Goal: Task Accomplishment & Management: Use online tool/utility

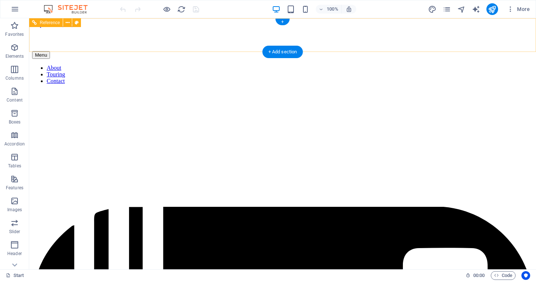
click at [333, 65] on nav "About Touring Contact" at bounding box center [282, 75] width 501 height 20
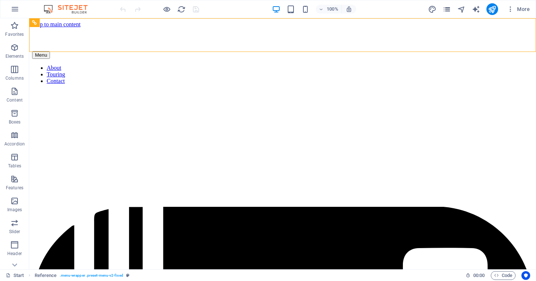
click at [448, 13] on button "pages" at bounding box center [447, 9] width 9 height 9
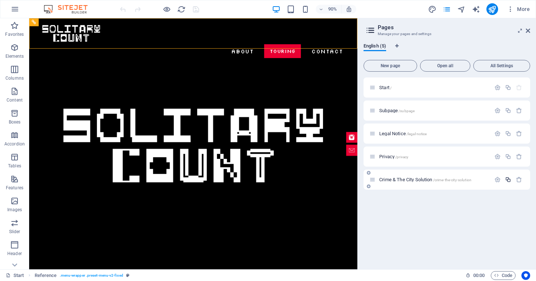
click at [510, 178] on icon "button" at bounding box center [508, 179] width 6 height 6
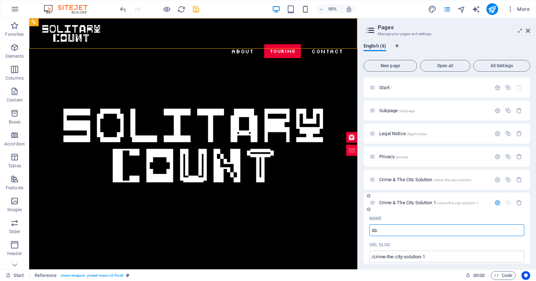
type input "Abo"
type input "/ab"
type input "Ab"
type input "About"
type input "/about"
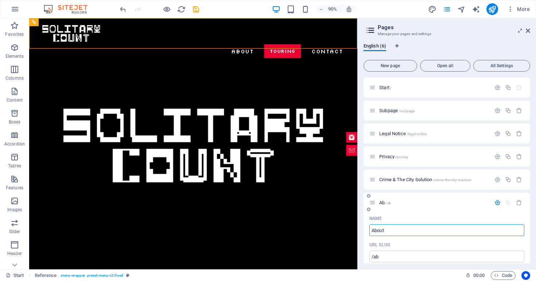
type input "About"
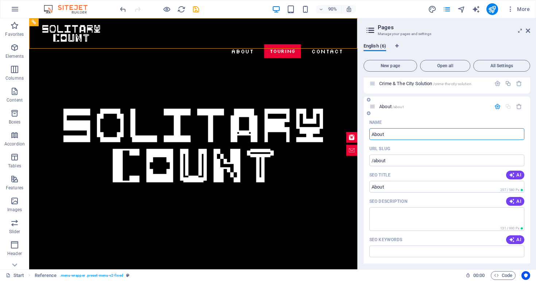
scroll to position [102, 0]
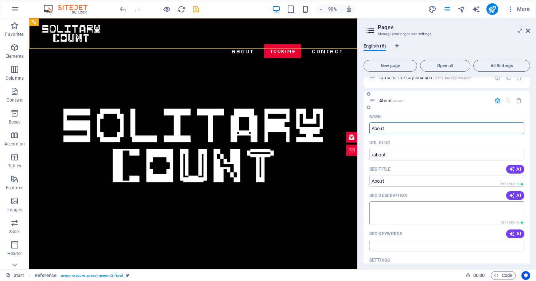
type input "About"
click at [403, 218] on textarea "SEO Description" at bounding box center [447, 213] width 155 height 24
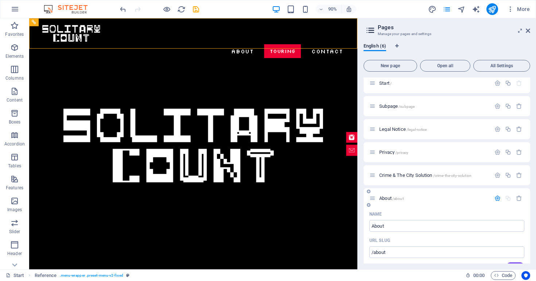
scroll to position [0, 0]
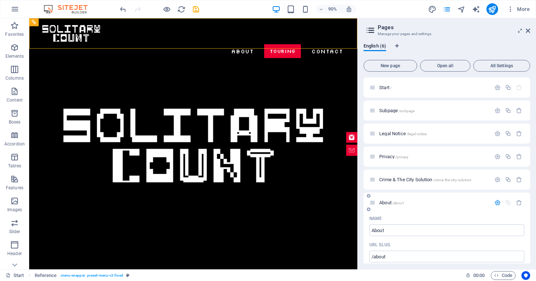
click at [397, 204] on span "/about" at bounding box center [398, 203] width 11 height 4
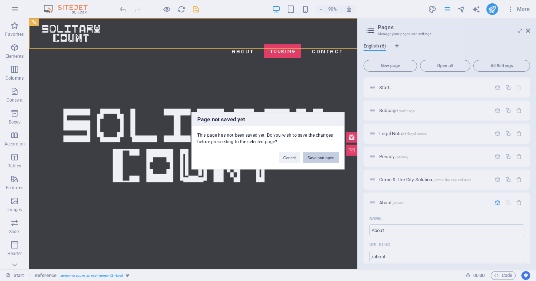
click at [312, 155] on button "Save and open" at bounding box center [321, 157] width 36 height 11
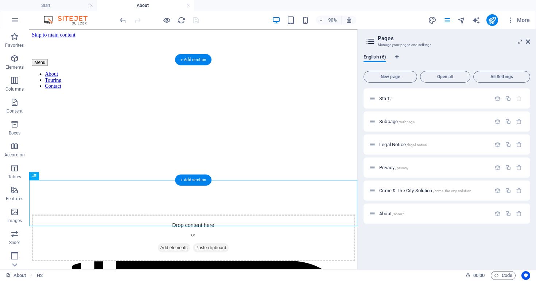
click at [253, 101] on figure at bounding box center [211, 101] width 359 height 0
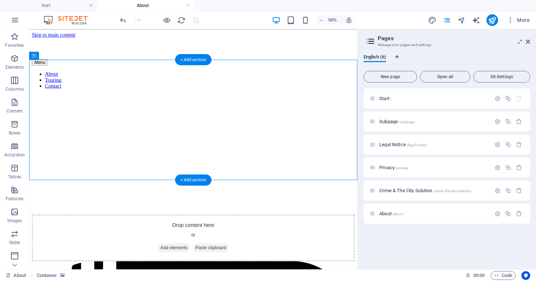
click at [259, 101] on figure at bounding box center [211, 101] width 359 height 0
click at [33, 101] on figure at bounding box center [211, 101] width 359 height 0
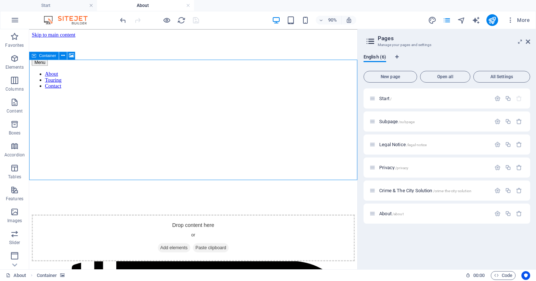
click at [34, 54] on icon at bounding box center [34, 55] width 5 height 8
click at [62, 54] on icon at bounding box center [63, 55] width 4 height 7
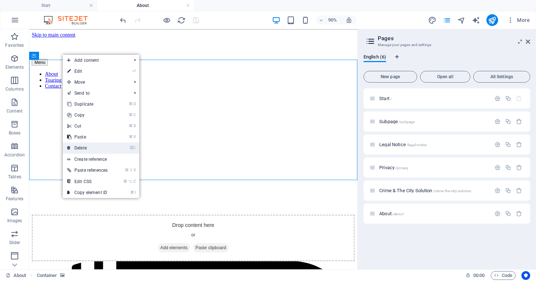
click at [87, 147] on link "⌦ Delete" at bounding box center [87, 147] width 49 height 11
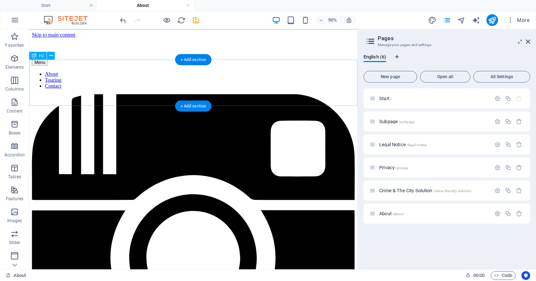
click at [51, 55] on icon at bounding box center [51, 55] width 4 height 7
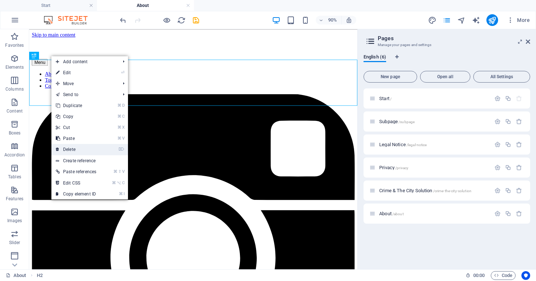
click at [76, 150] on link "⌦ Delete" at bounding box center [75, 149] width 49 height 11
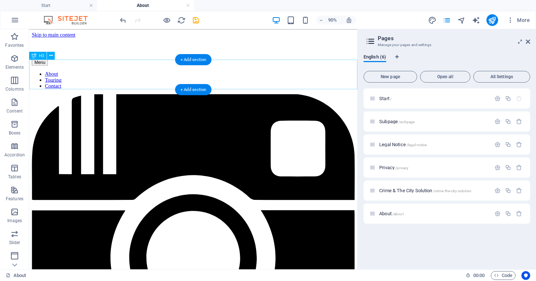
click at [51, 55] on icon at bounding box center [51, 55] width 4 height 7
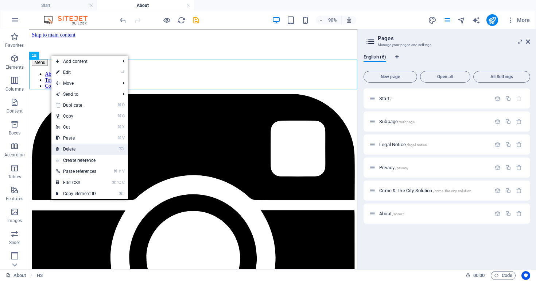
click at [86, 147] on link "⌦ Delete" at bounding box center [75, 148] width 49 height 11
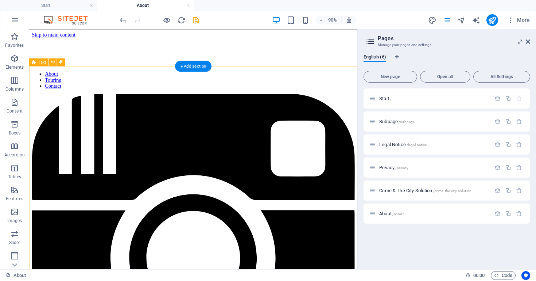
click at [52, 62] on icon at bounding box center [53, 61] width 4 height 7
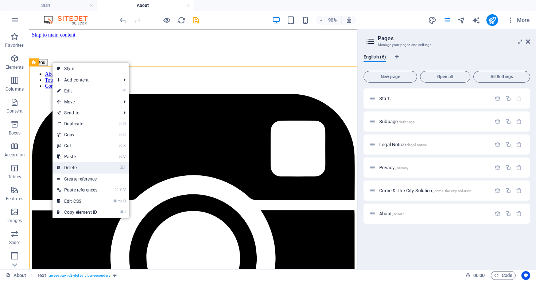
click at [79, 163] on link "⌦ Delete" at bounding box center [77, 167] width 49 height 11
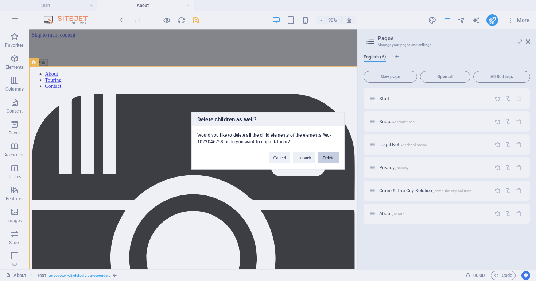
click at [326, 156] on button "Delete" at bounding box center [329, 157] width 20 height 11
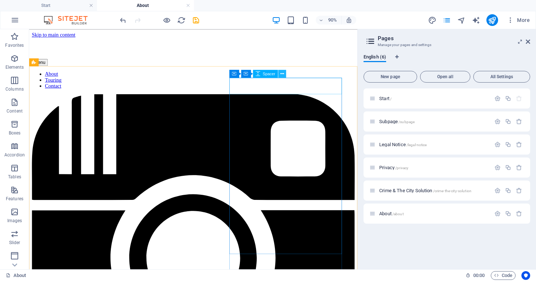
click at [283, 74] on icon at bounding box center [283, 73] width 4 height 7
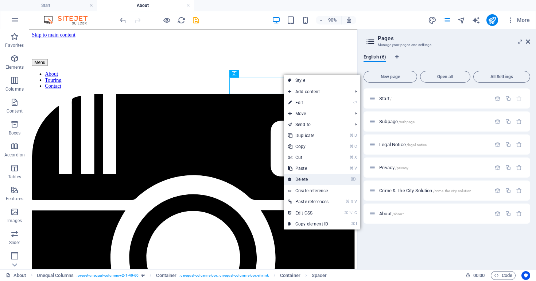
click at [308, 176] on link "⌦ Delete" at bounding box center [308, 179] width 49 height 11
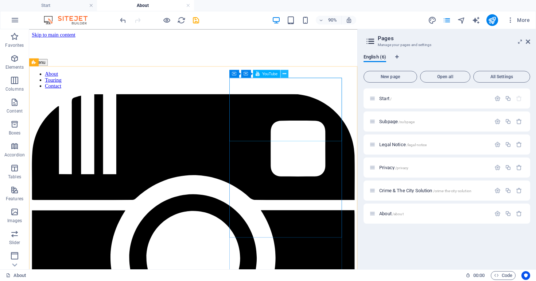
click at [284, 77] on button at bounding box center [285, 73] width 8 height 8
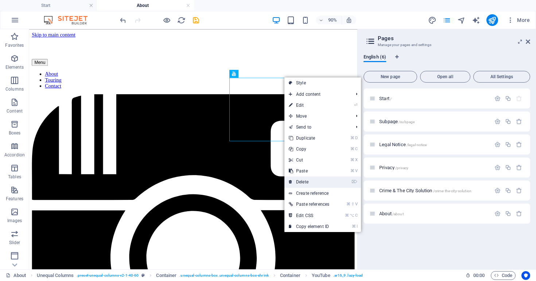
click at [312, 180] on link "⌦ Delete" at bounding box center [309, 181] width 49 height 11
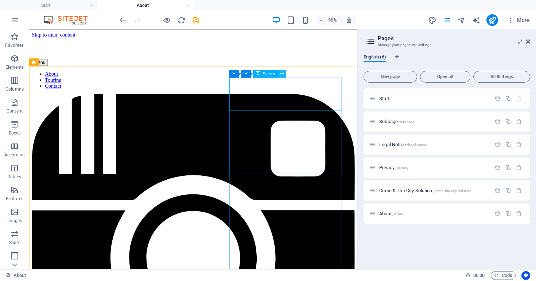
click at [282, 74] on icon at bounding box center [283, 73] width 4 height 7
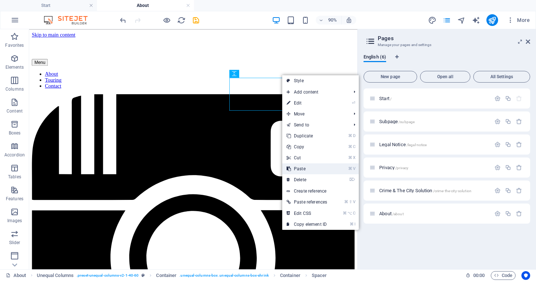
click at [307, 166] on link "⌘ V Paste" at bounding box center [306, 168] width 49 height 11
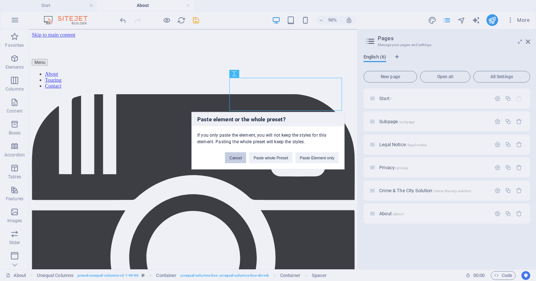
click at [226, 153] on button "Cancel" at bounding box center [235, 157] width 21 height 11
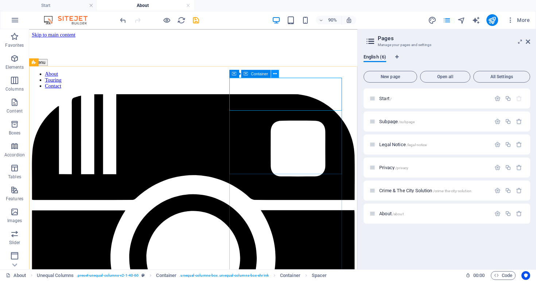
click at [274, 73] on icon at bounding box center [275, 73] width 4 height 7
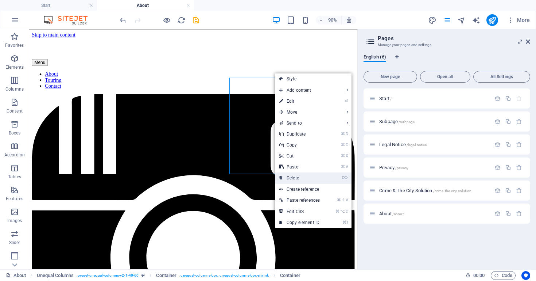
click at [298, 174] on link "⌦ Delete" at bounding box center [299, 177] width 49 height 11
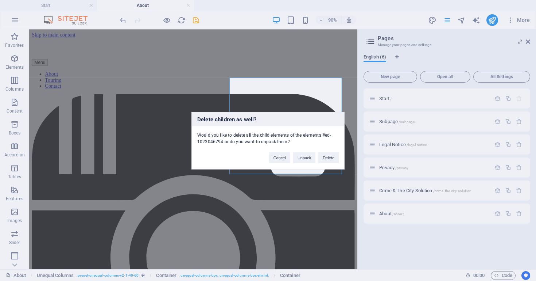
click at [318, 158] on div "Cancel Unpack Delete" at bounding box center [304, 154] width 81 height 19
click at [322, 158] on button "Delete" at bounding box center [329, 157] width 20 height 11
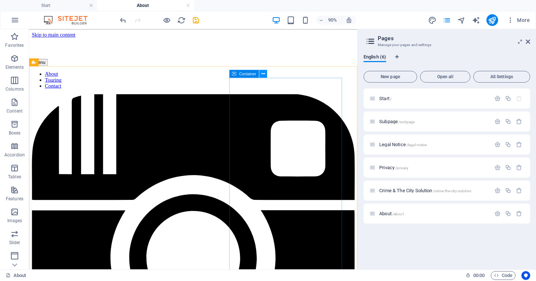
click at [265, 74] on button at bounding box center [263, 73] width 8 height 8
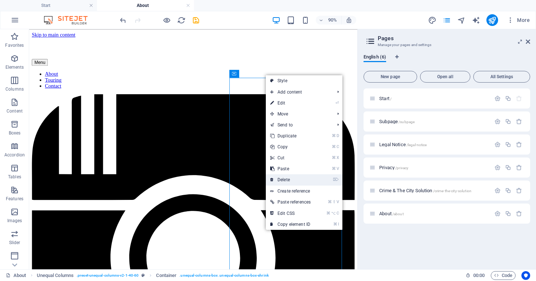
click at [295, 180] on link "⌦ Delete" at bounding box center [290, 179] width 49 height 11
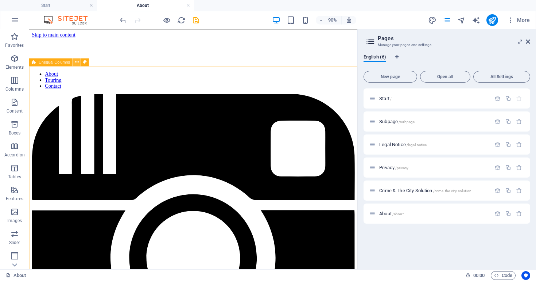
click at [78, 59] on icon at bounding box center [77, 61] width 4 height 7
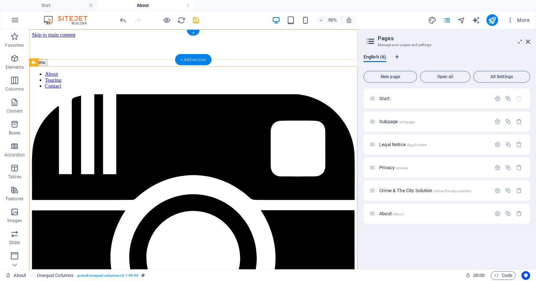
click at [195, 63] on div "+ Add section" at bounding box center [193, 59] width 36 height 11
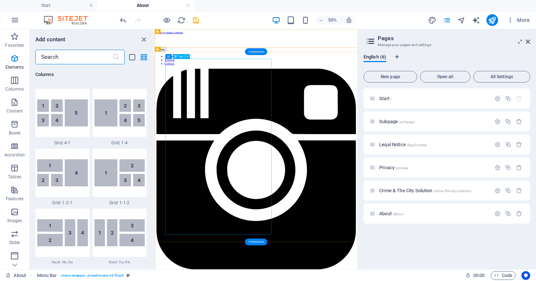
scroll to position [1277, 0]
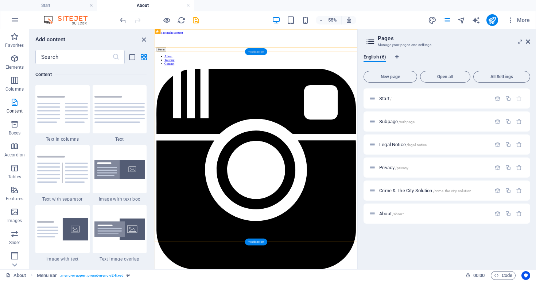
click at [262, 49] on div "+ Add section" at bounding box center [256, 51] width 22 height 7
click at [260, 53] on div "+ Add section" at bounding box center [256, 51] width 22 height 7
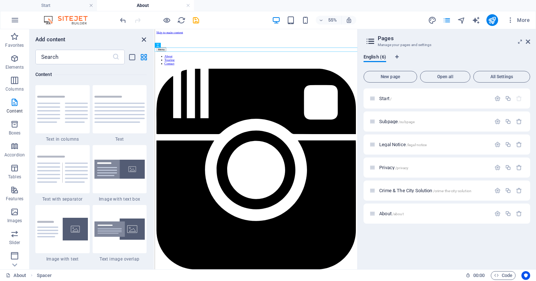
click at [141, 41] on icon "close panel" at bounding box center [144, 39] width 8 height 8
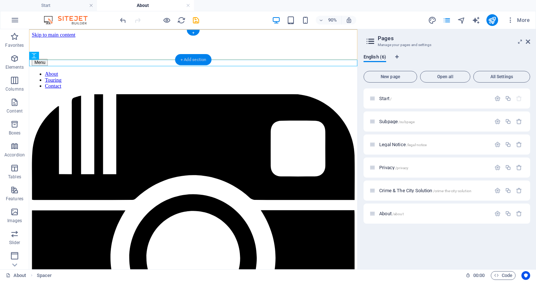
click at [205, 60] on div "+ Add section" at bounding box center [193, 59] width 36 height 11
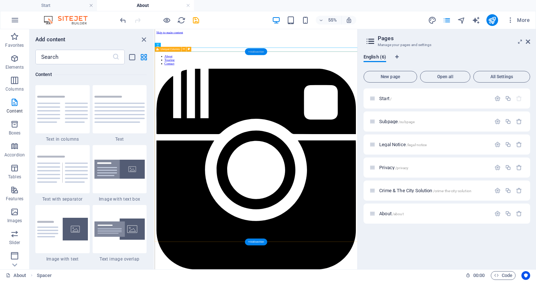
click at [254, 53] on div "+ Add section" at bounding box center [256, 51] width 22 height 7
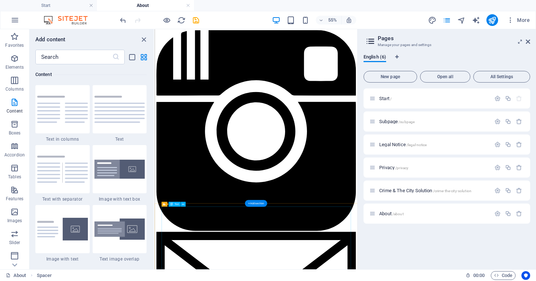
scroll to position [71, 0]
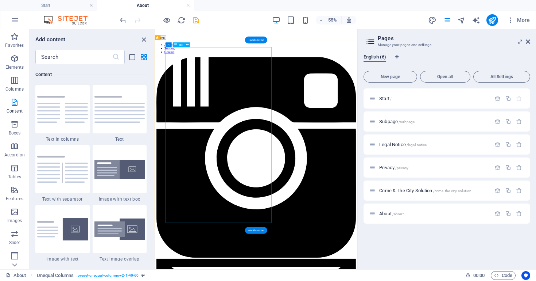
scroll to position [0, 0]
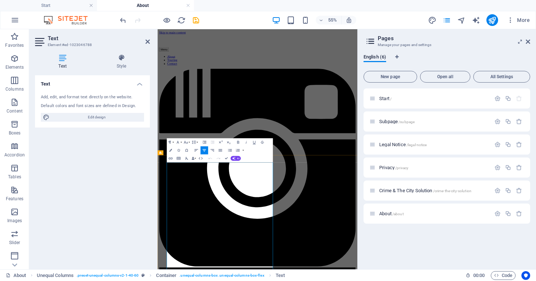
drag, startPoint x: 180, startPoint y: 324, endPoint x: 255, endPoint y: 349, distance: 78.2
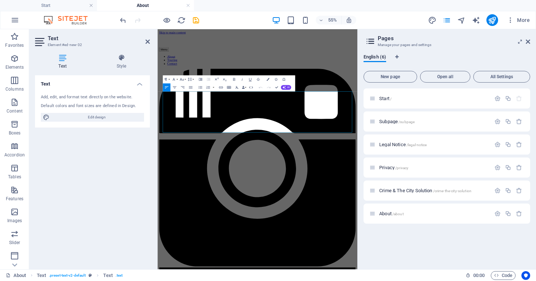
click at [106, 97] on div "Add, edit, and format text directly on the website." at bounding box center [92, 97] width 103 height 6
click at [102, 117] on span "Edit design" at bounding box center [97, 117] width 90 height 9
select select "px"
select select "400"
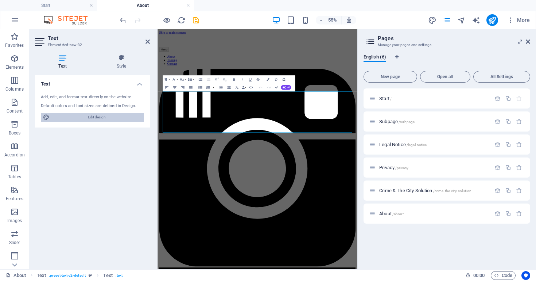
select select "px"
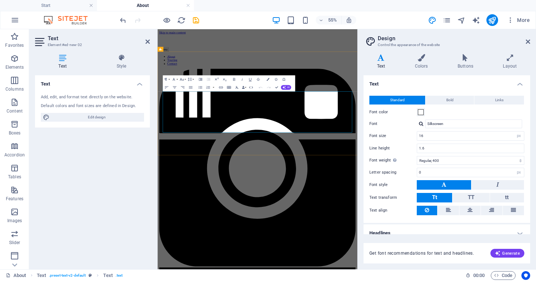
drag, startPoint x: 477, startPoint y: 211, endPoint x: 157, endPoint y: 153, distance: 324.9
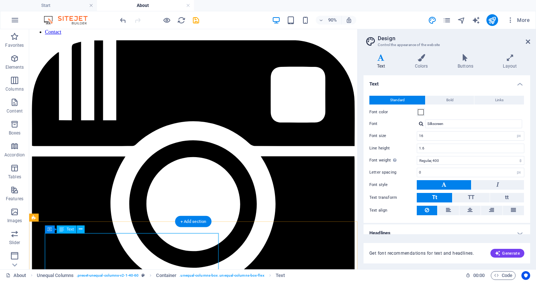
scroll to position [99, 0]
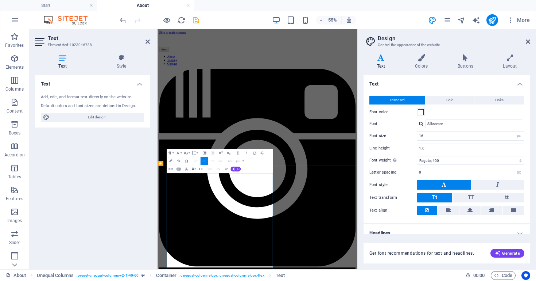
click at [527, 46] on header "Design Control the appearance of the website" at bounding box center [447, 38] width 165 height 19
click at [527, 41] on icon at bounding box center [528, 42] width 4 height 6
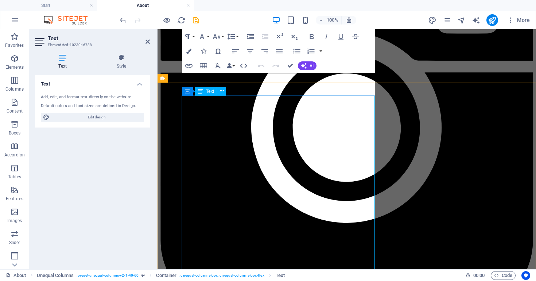
scroll to position [133, 0]
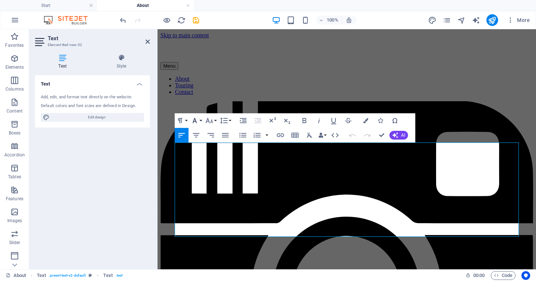
click at [197, 119] on icon "button" at bounding box center [194, 120] width 9 height 9
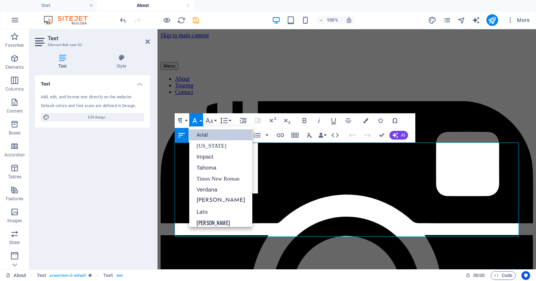
scroll to position [8, 0]
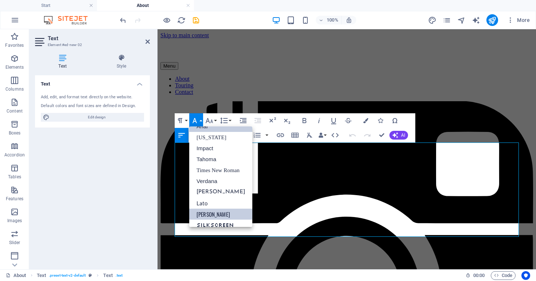
click at [205, 212] on link "[PERSON_NAME]" at bounding box center [220, 213] width 63 height 11
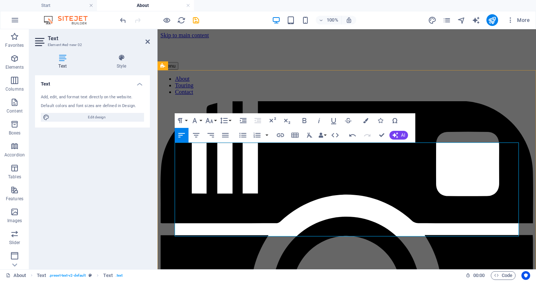
click at [368, 120] on icon "button" at bounding box center [365, 120] width 5 height 5
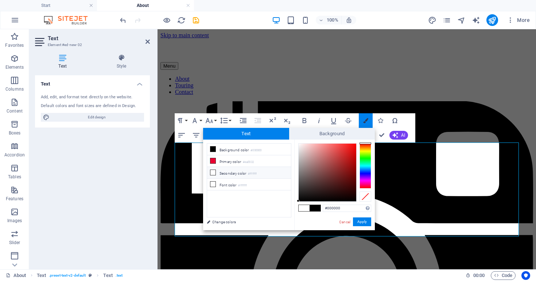
click at [368, 120] on icon "button" at bounding box center [365, 120] width 5 height 5
click at [366, 119] on icon "button" at bounding box center [365, 120] width 5 height 5
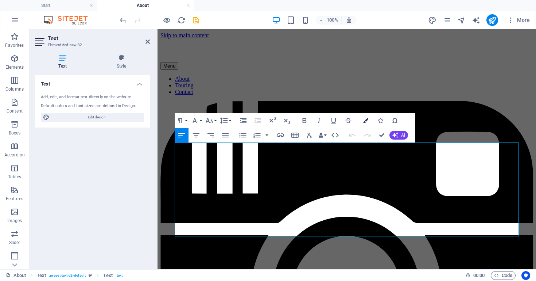
click at [364, 118] on icon "button" at bounding box center [365, 120] width 5 height 5
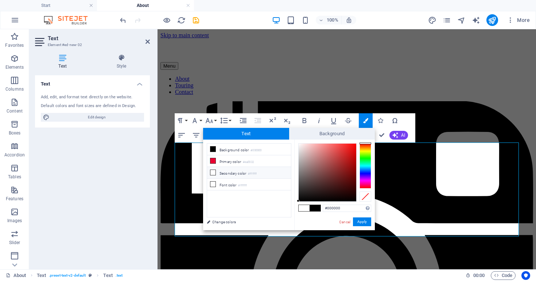
click at [242, 172] on li "Secondary color #ffffff" at bounding box center [249, 173] width 84 height 12
type input "#ffffff"
click at [359, 220] on button "Apply" at bounding box center [362, 221] width 18 height 9
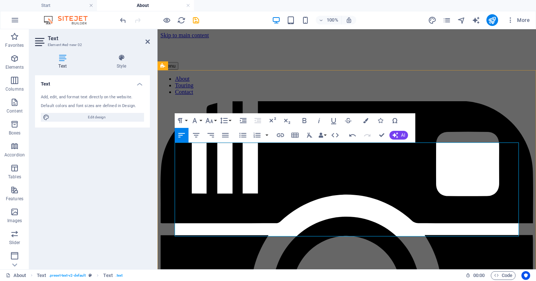
drag, startPoint x: 238, startPoint y: 151, endPoint x: 168, endPoint y: 151, distance: 70.4
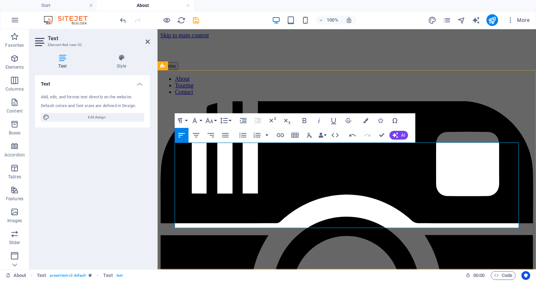
drag, startPoint x: 450, startPoint y: 217, endPoint x: 438, endPoint y: 216, distance: 12.1
drag, startPoint x: 444, startPoint y: 221, endPoint x: 156, endPoint y: 145, distance: 298.5
click at [200, 119] on button "Font Family" at bounding box center [196, 120] width 14 height 15
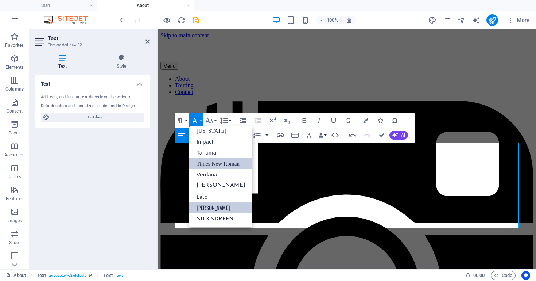
scroll to position [15, 0]
click at [214, 123] on button "Font Size" at bounding box center [211, 120] width 14 height 15
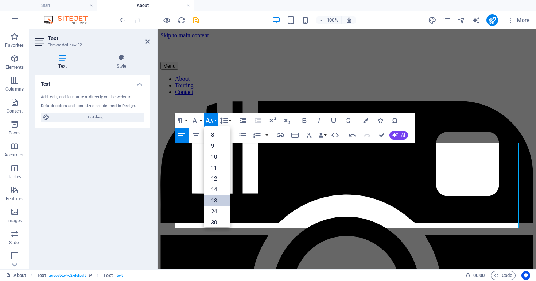
click at [219, 201] on link "18" at bounding box center [217, 200] width 26 height 11
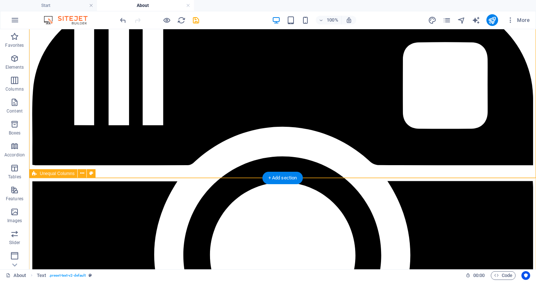
scroll to position [100, 0]
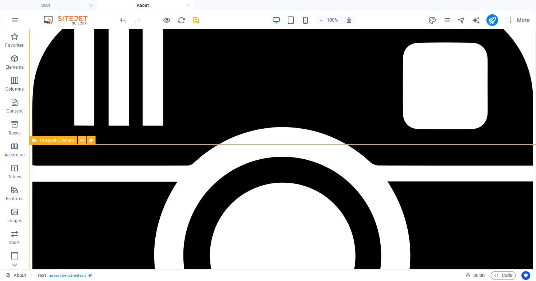
click at [84, 140] on icon at bounding box center [82, 140] width 4 height 8
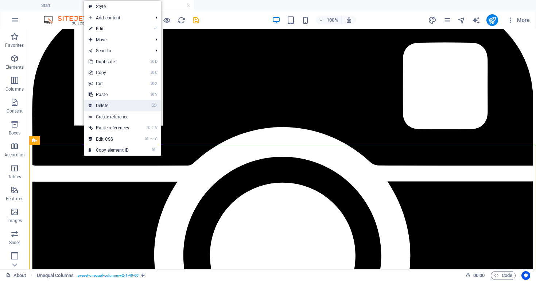
click at [109, 105] on link "⌦ Delete" at bounding box center [108, 105] width 49 height 11
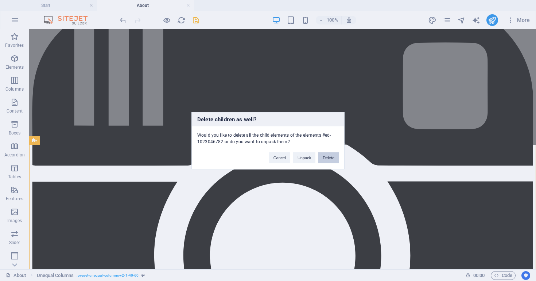
click at [323, 160] on button "Delete" at bounding box center [329, 157] width 20 height 11
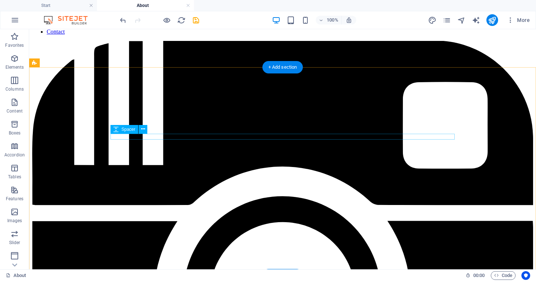
scroll to position [0, 0]
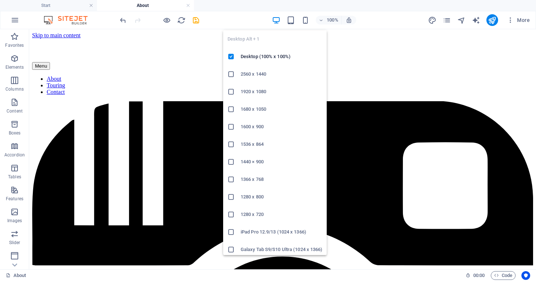
click at [278, 20] on icon "button" at bounding box center [276, 20] width 8 height 8
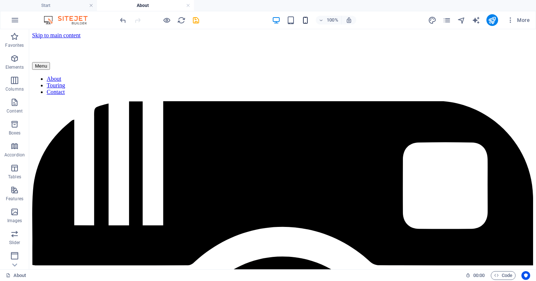
click at [304, 20] on icon "button" at bounding box center [305, 20] width 8 height 8
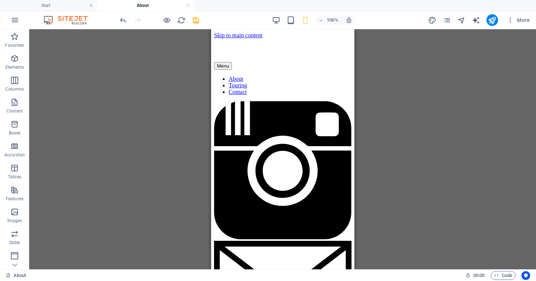
click at [415, 146] on div "Drag here to replace the existing content. Press “Ctrl” if you want to create a…" at bounding box center [282, 149] width 507 height 240
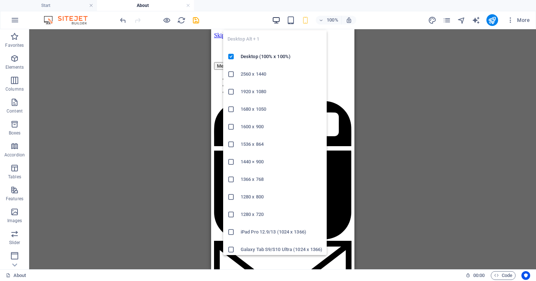
click at [276, 18] on icon "button" at bounding box center [276, 20] width 8 height 8
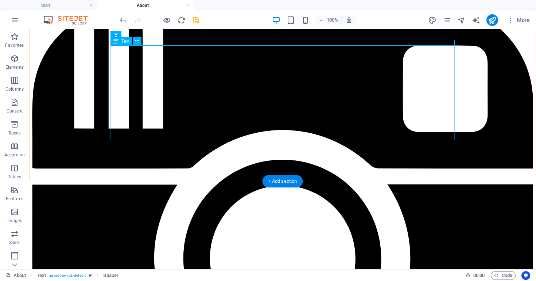
scroll to position [118, 0]
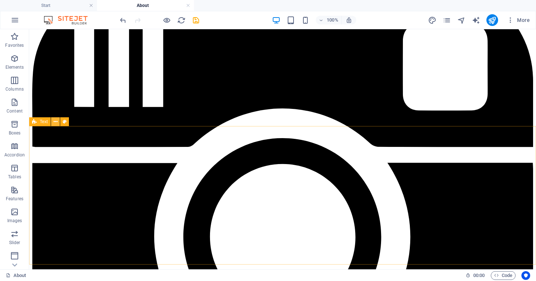
click at [58, 122] on button at bounding box center [55, 121] width 9 height 9
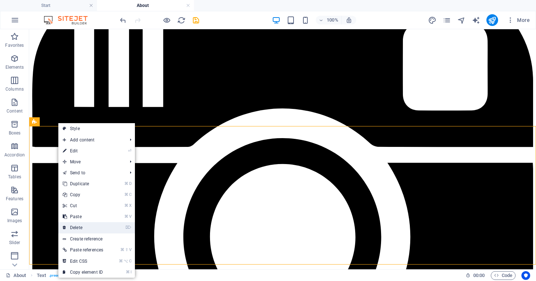
click at [81, 226] on link "⌦ Delete" at bounding box center [82, 227] width 49 height 11
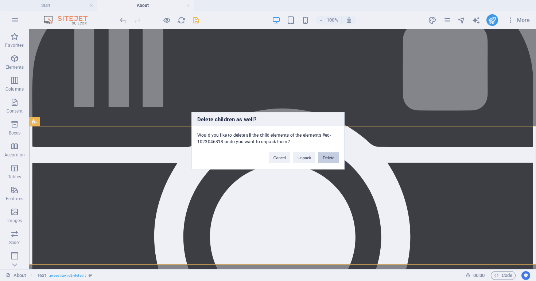
click at [325, 159] on button "Delete" at bounding box center [329, 157] width 20 height 11
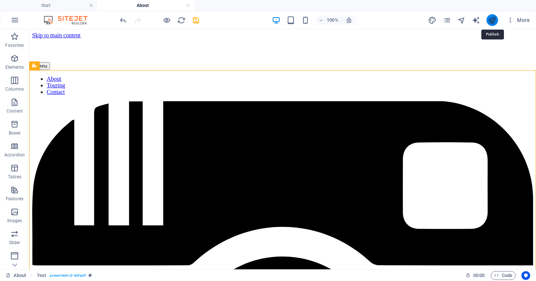
click at [494, 19] on icon "publish" at bounding box center [492, 20] width 8 height 8
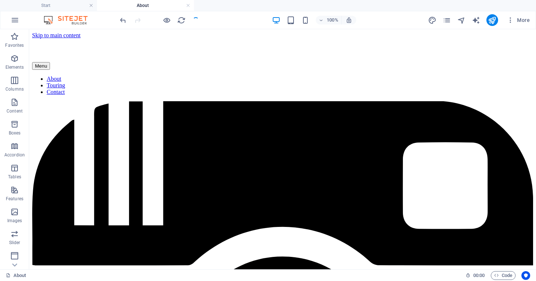
click at [491, 27] on div "100% More" at bounding box center [268, 20] width 536 height 18
click at [494, 13] on div "100% More" at bounding box center [268, 20] width 536 height 18
click at [494, 17] on icon "publish" at bounding box center [492, 20] width 8 height 8
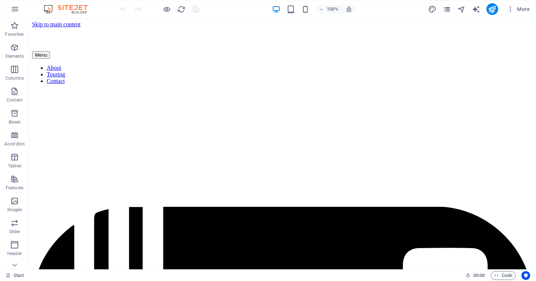
click at [450, 9] on icon "pages" at bounding box center [447, 9] width 8 height 8
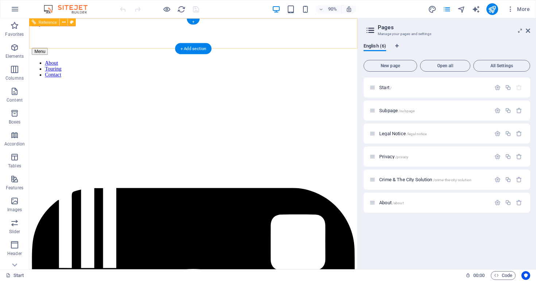
click at [273, 65] on nav "About Touring Contact" at bounding box center [211, 75] width 359 height 20
click at [267, 65] on nav "About Touring Contact" at bounding box center [211, 75] width 359 height 20
click at [63, 21] on icon at bounding box center [64, 22] width 4 height 7
click at [307, 65] on nav "About Touring Contact" at bounding box center [211, 75] width 359 height 20
click at [264, 65] on nav "About Touring Contact" at bounding box center [211, 75] width 359 height 20
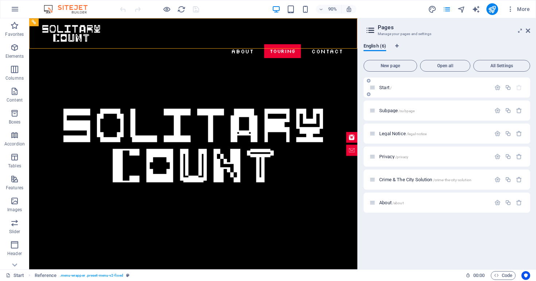
click at [374, 88] on icon at bounding box center [373, 87] width 6 height 6
click at [87, 36] on div at bounding box center [211, 35] width 344 height 22
click at [54, 22] on span "Reference" at bounding box center [48, 22] width 18 height 4
click at [74, 23] on button at bounding box center [72, 22] width 8 height 8
select select "rem"
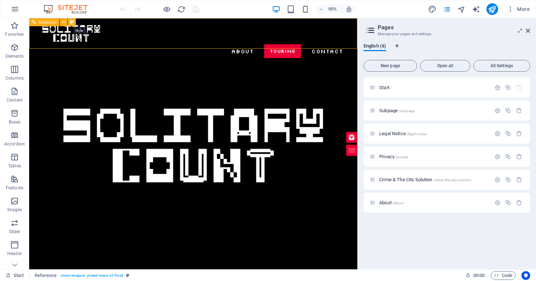
select select "preset-menu-v2-fixed"
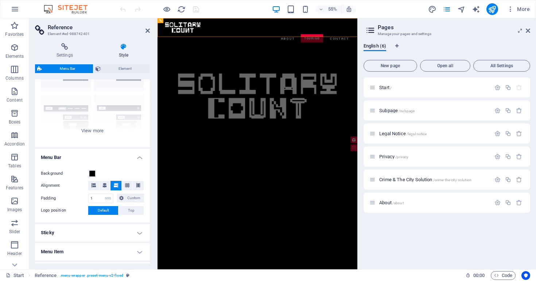
scroll to position [55, 0]
click at [73, 48] on icon at bounding box center [64, 46] width 59 height 7
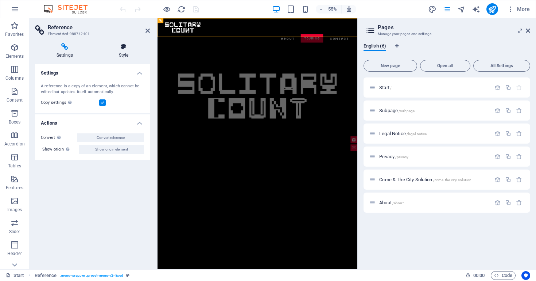
click at [126, 54] on h4 "Style" at bounding box center [123, 50] width 53 height 15
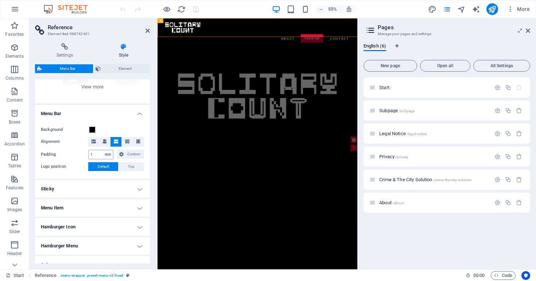
scroll to position [138, 0]
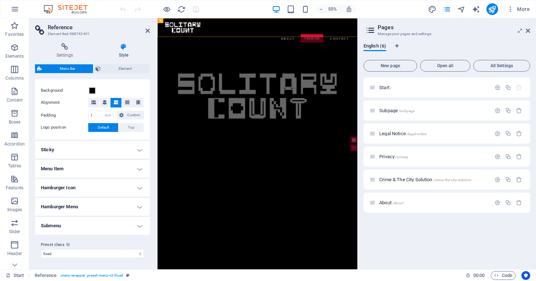
click at [106, 168] on h4 "Menu Item" at bounding box center [92, 169] width 115 height 18
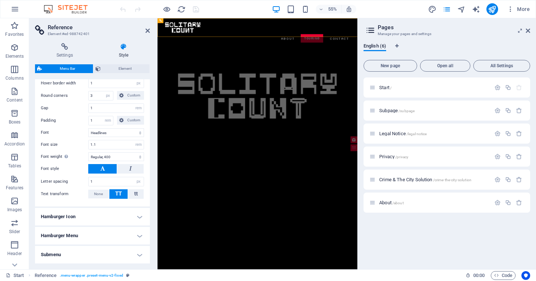
scroll to position [327, 0]
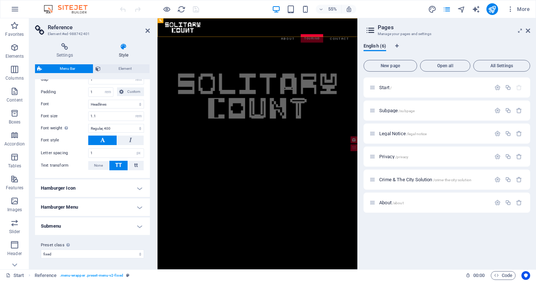
click at [97, 206] on h4 "Hamburger Menu" at bounding box center [92, 207] width 115 height 18
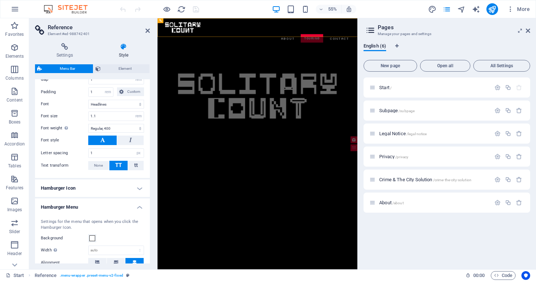
click at [97, 206] on h4 "Hamburger Menu" at bounding box center [92, 204] width 115 height 13
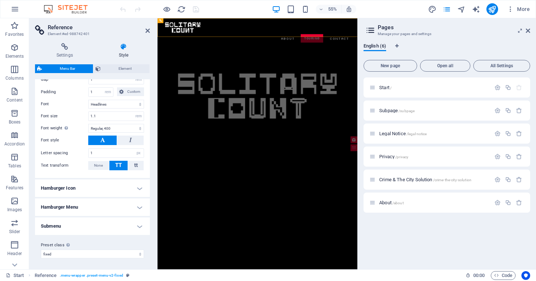
click at [97, 192] on h4 "Hamburger Icon" at bounding box center [92, 188] width 115 height 18
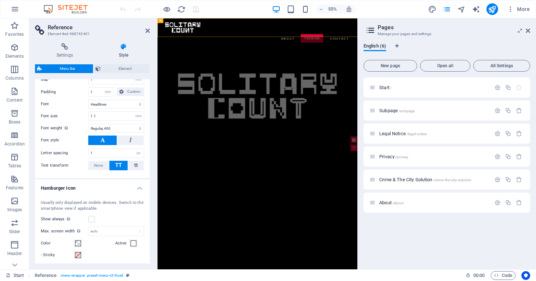
click at [97, 192] on div "Usually only displayed on mobile devices. Switch to the smartphone view if appl…" at bounding box center [93, 252] width 118 height 121
click at [98, 188] on h4 "Hamburger Icon" at bounding box center [92, 185] width 115 height 13
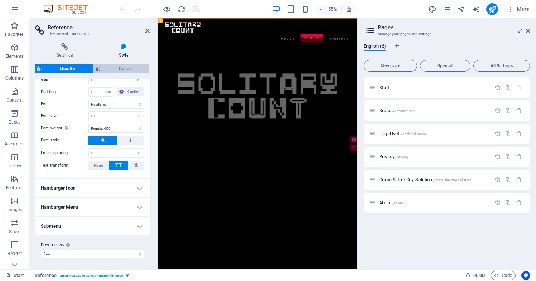
click at [122, 66] on span "Element" at bounding box center [125, 68] width 45 height 9
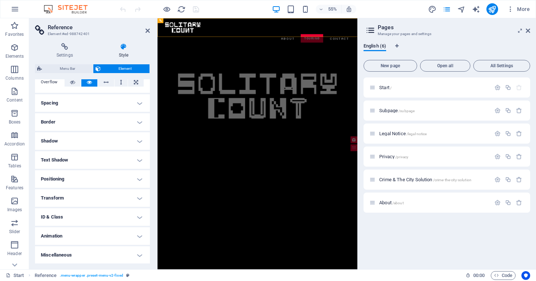
scroll to position [0, 0]
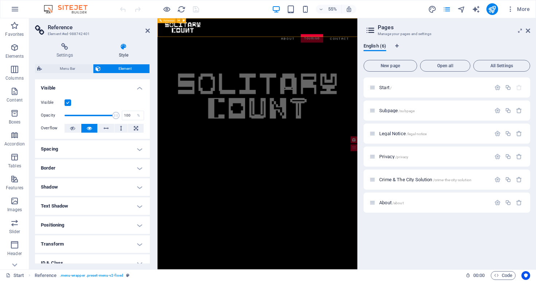
click at [201, 36] on div at bounding box center [339, 35] width 344 height 22
click at [400, 46] on nav "About Touring Contact" at bounding box center [339, 55] width 344 height 18
click at [470, 46] on nav "About Touring Contact" at bounding box center [339, 55] width 344 height 18
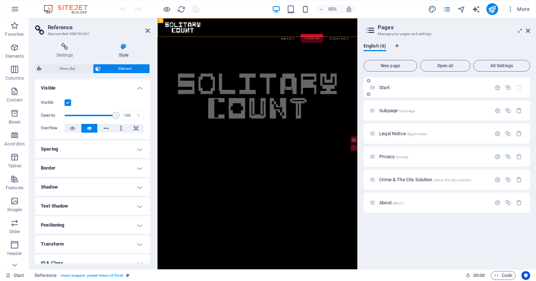
click at [411, 91] on div "Start /" at bounding box center [431, 87] width 122 height 8
click at [73, 56] on h4 "Settings" at bounding box center [66, 50] width 62 height 15
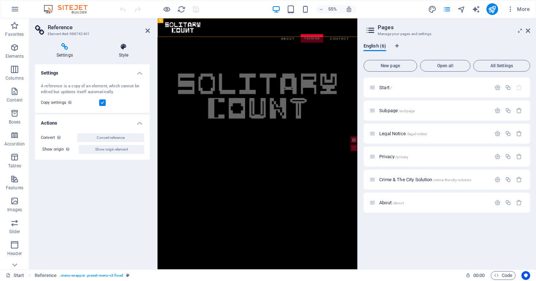
click at [131, 46] on icon at bounding box center [123, 46] width 53 height 7
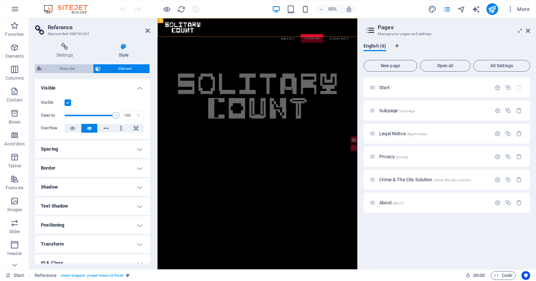
click at [73, 70] on span "Menu Bar" at bounding box center [67, 68] width 47 height 9
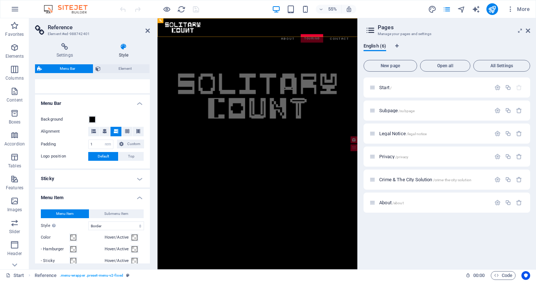
scroll to position [136, 0]
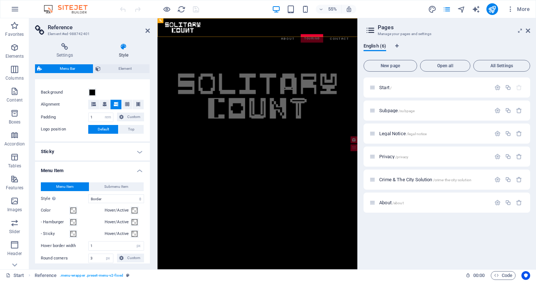
click at [110, 153] on h4 "Sticky" at bounding box center [92, 152] width 115 height 18
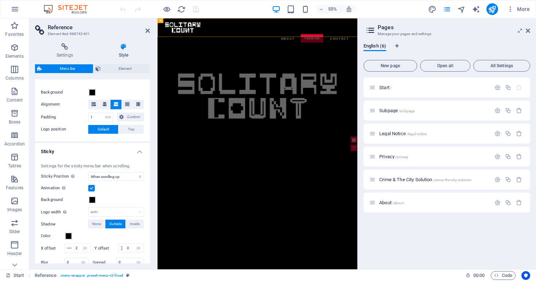
click at [110, 153] on h4 "Sticky" at bounding box center [92, 149] width 115 height 13
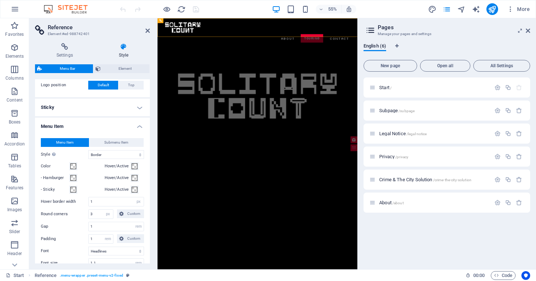
click at [122, 127] on h4 "Menu Item" at bounding box center [92, 124] width 115 height 13
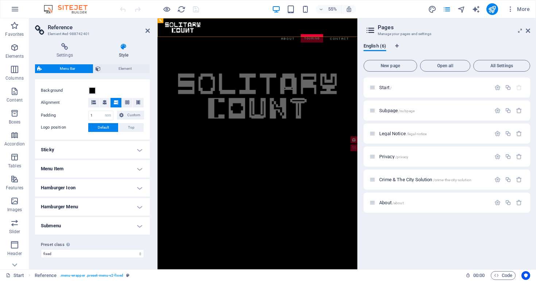
click at [109, 163] on h4 "Menu Item" at bounding box center [92, 169] width 115 height 18
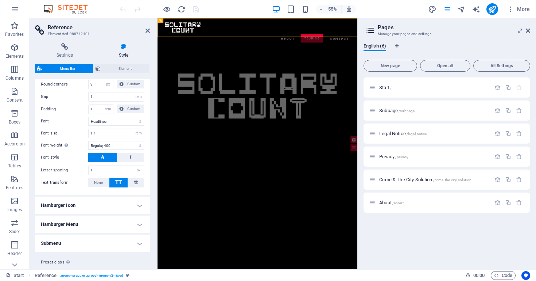
scroll to position [327, 0]
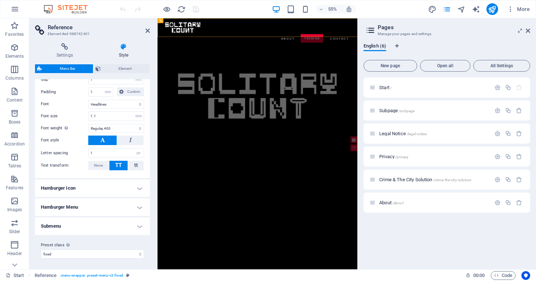
click at [84, 221] on h4 "Submenu" at bounding box center [92, 226] width 115 height 18
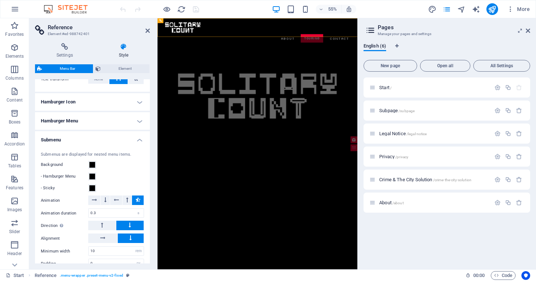
scroll to position [414, 0]
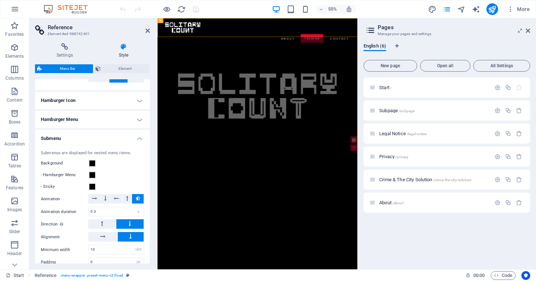
click at [115, 138] on h4 "Submenu" at bounding box center [92, 136] width 115 height 13
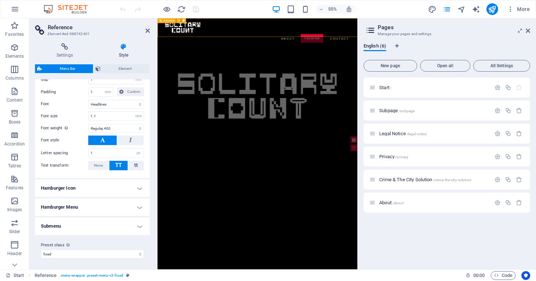
click at [196, 39] on div at bounding box center [339, 35] width 344 height 22
click at [178, 19] on icon at bounding box center [179, 21] width 2 height 4
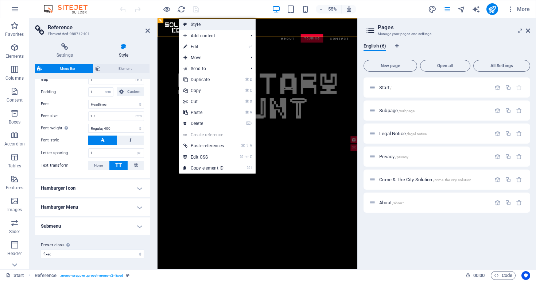
click at [202, 28] on link "Style" at bounding box center [217, 24] width 77 height 11
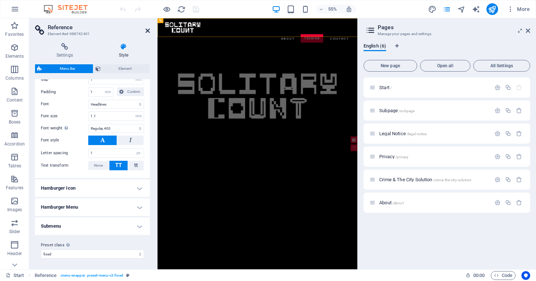
click at [149, 28] on icon at bounding box center [148, 31] width 4 height 6
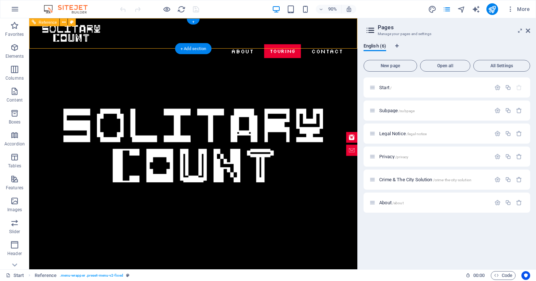
click at [276, 46] on nav "About Touring Contact" at bounding box center [211, 55] width 344 height 18
click at [253, 46] on nav "About Touring Contact" at bounding box center [211, 55] width 344 height 18
select select "rem"
select select "hover_border"
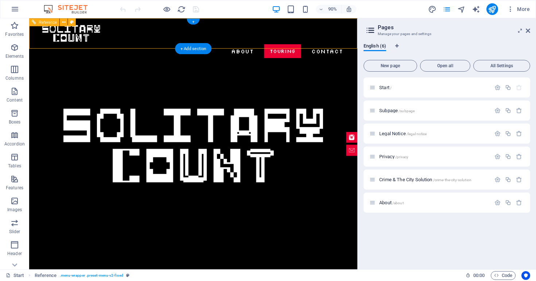
select select "px"
select select "rem"
select select "link-special-font"
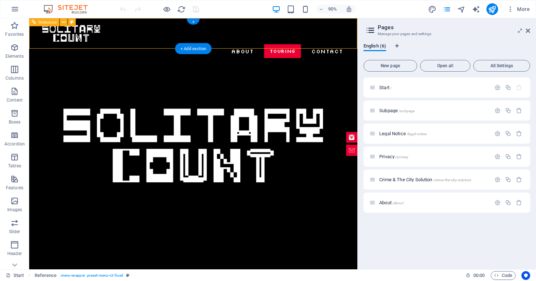
select select "rem"
select select "400"
select select "px"
select select "preset-menu-v2-fixed"
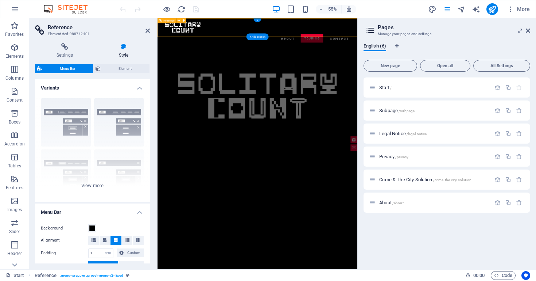
click at [290, 46] on div "Menu About Touring Contact" at bounding box center [339, 43] width 363 height 51
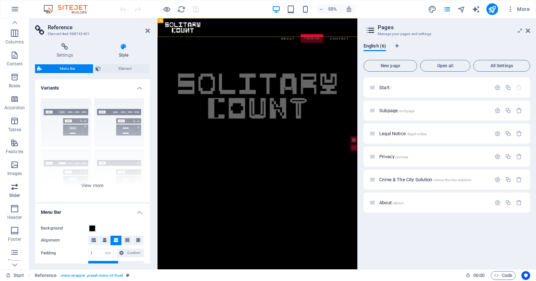
scroll to position [78, 0]
click at [395, 181] on span "Crime & The City Solution /crime-the-city-solution" at bounding box center [426, 179] width 92 height 5
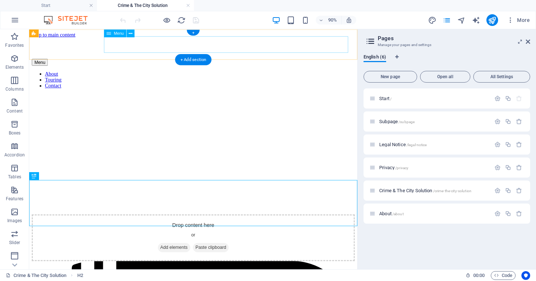
scroll to position [0, 0]
click at [260, 76] on nav "About Touring Contact" at bounding box center [211, 86] width 359 height 20
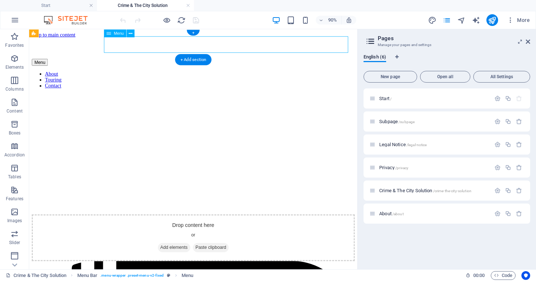
click at [259, 76] on nav "About Touring Contact" at bounding box center [211, 86] width 359 height 20
select select
select select "4"
select select
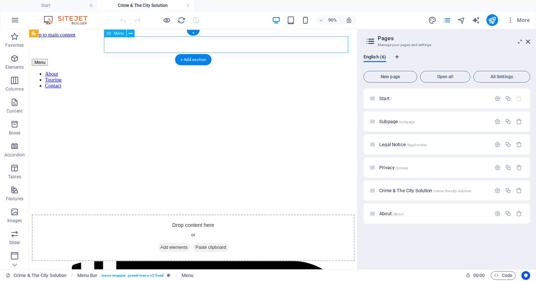
select select "primary"
select select
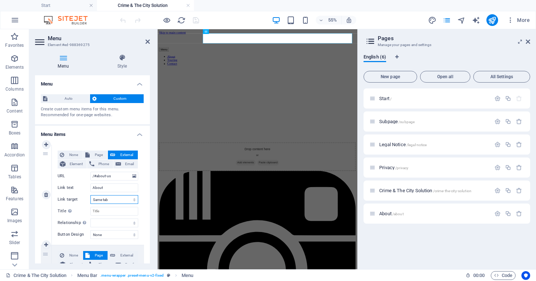
click at [105, 198] on select "New tab Same tab Overlay" at bounding box center [115, 199] width 48 height 9
click at [91, 195] on select "New tab Same tab Overlay" at bounding box center [115, 199] width 48 height 9
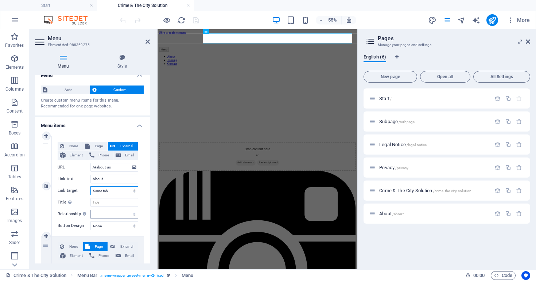
scroll to position [11, 0]
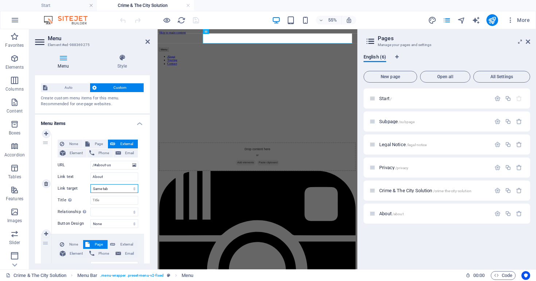
click at [109, 190] on select "New tab Same tab Overlay" at bounding box center [115, 188] width 48 height 9
select select "blank"
click at [91, 184] on select "New tab Same tab Overlay" at bounding box center [115, 188] width 48 height 9
select select
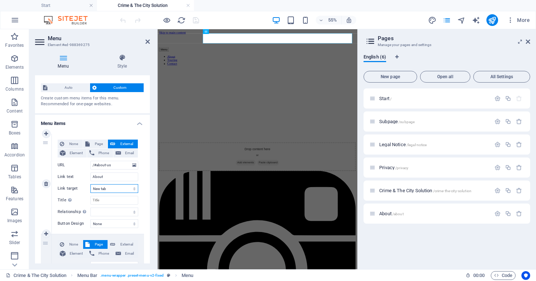
select select
click at [110, 188] on select "New tab Same tab Overlay" at bounding box center [115, 188] width 48 height 9
select select
click at [91, 184] on select "New tab Same tab Overlay" at bounding box center [115, 188] width 48 height 9
select select
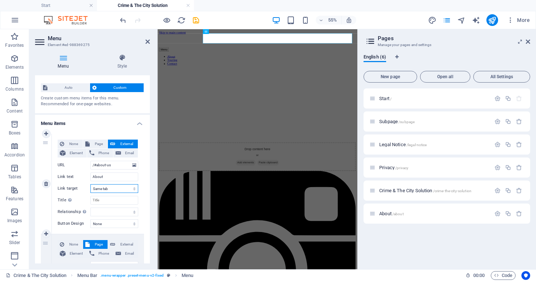
select select
click at [105, 176] on input "About" at bounding box center [115, 176] width 48 height 9
click at [108, 164] on input "/#about-us" at bounding box center [115, 165] width 48 height 9
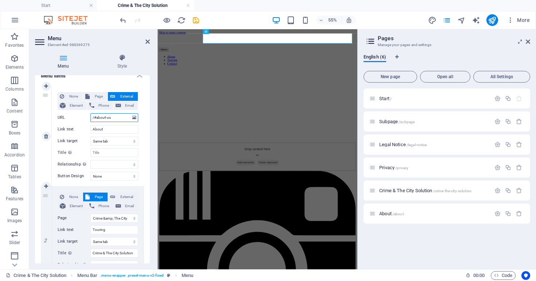
scroll to position [61, 0]
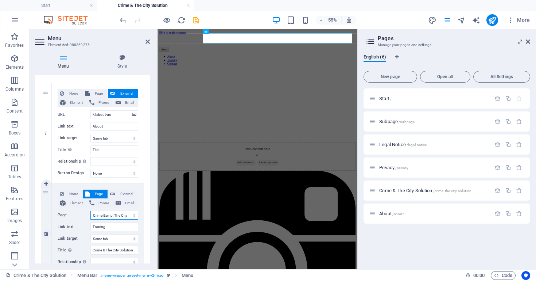
click at [114, 214] on select "Start Subpage Legal Notice Privacy Crime &amp; The City Solution About" at bounding box center [115, 215] width 48 height 9
select select "5"
click at [91, 211] on select "Start Subpage Legal Notice Privacy Crime &amp; The City Solution About" at bounding box center [115, 215] width 48 height 9
select select
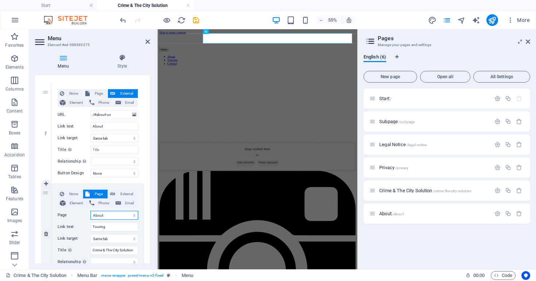
select select
select select "4"
select select
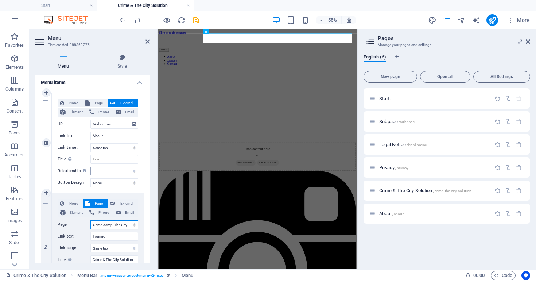
scroll to position [52, 0]
click at [98, 102] on span "Page" at bounding box center [99, 103] width 14 height 9
select select
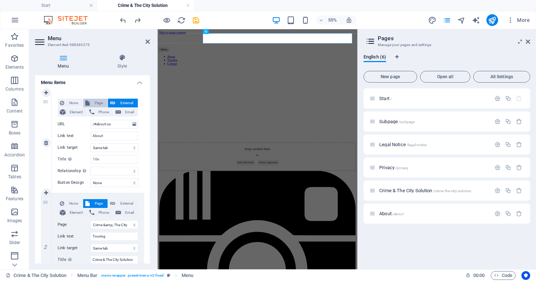
select select
click at [105, 121] on select "Start Subpage Legal Notice Privacy Crime &amp; The City Solution About" at bounding box center [115, 124] width 48 height 9
select select "4"
click at [91, 120] on select "Start Subpage Legal Notice Privacy Crime &amp; The City Solution About" at bounding box center [115, 124] width 48 height 9
select select
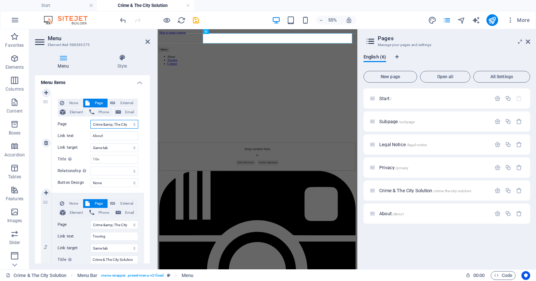
select select
click at [109, 129] on div "None Page External Element Phone Email Page Start Subpage Legal Notice Privacy …" at bounding box center [98, 137] width 81 height 77
click at [109, 127] on select "Start Subpage Legal Notice Privacy Crime &amp; The City Solution About" at bounding box center [115, 124] width 48 height 9
select select "5"
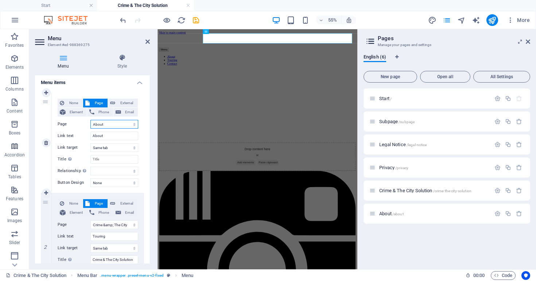
click at [91, 120] on select "Start Subpage Legal Notice Privacy Crime &amp; The City Solution About" at bounding box center [115, 124] width 48 height 9
select select
click at [494, 23] on icon "publish" at bounding box center [492, 20] width 8 height 8
